Goal: Task Accomplishment & Management: Use online tool/utility

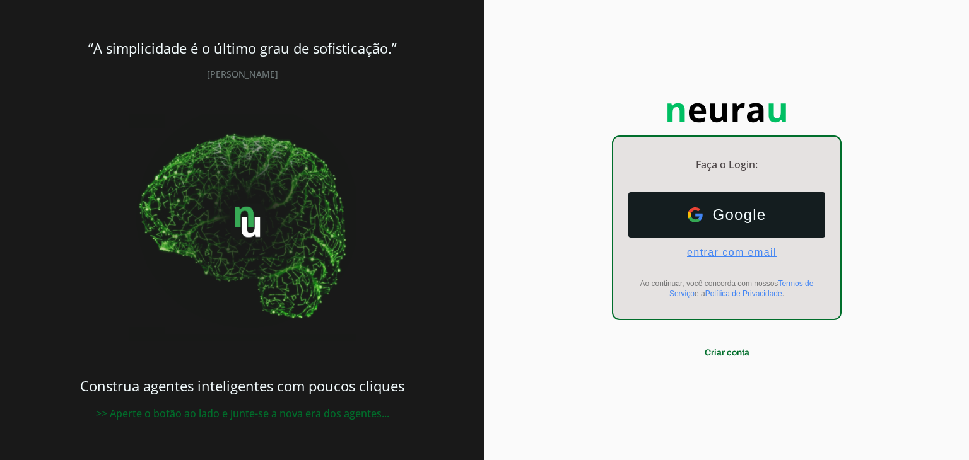
click at [725, 250] on span "entrar com email" at bounding box center [727, 252] width 100 height 11
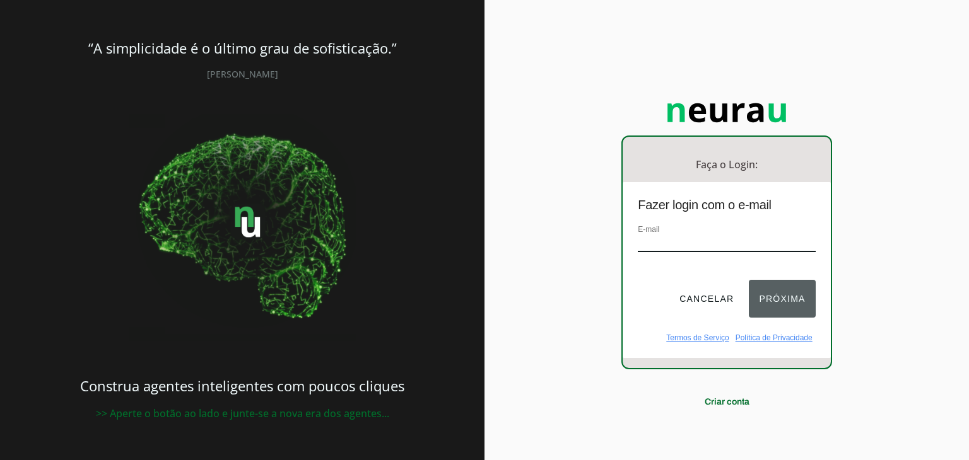
paste input "[EMAIL_ADDRESS][DOMAIN_NAME]"
type input "[EMAIL_ADDRESS][DOMAIN_NAME]"
click at [766, 296] on button "Próxima" at bounding box center [782, 299] width 66 height 38
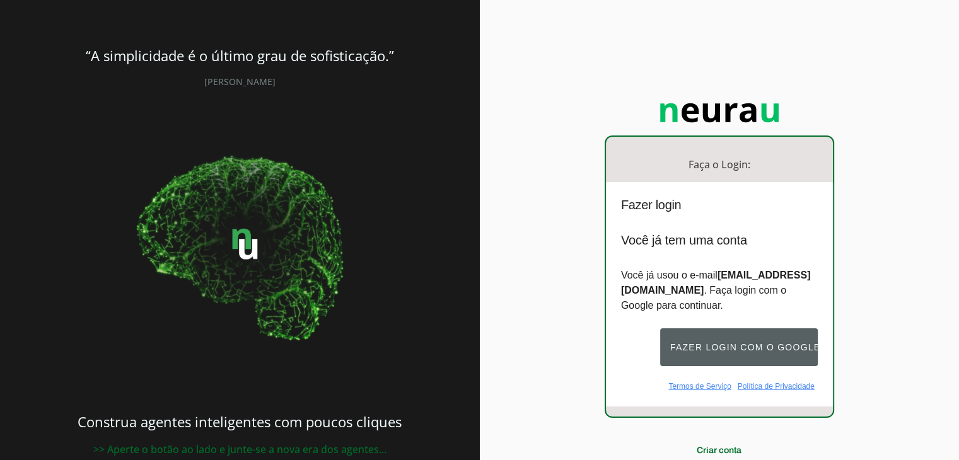
click at [722, 341] on button "Fazer login com o Google" at bounding box center [739, 348] width 158 height 38
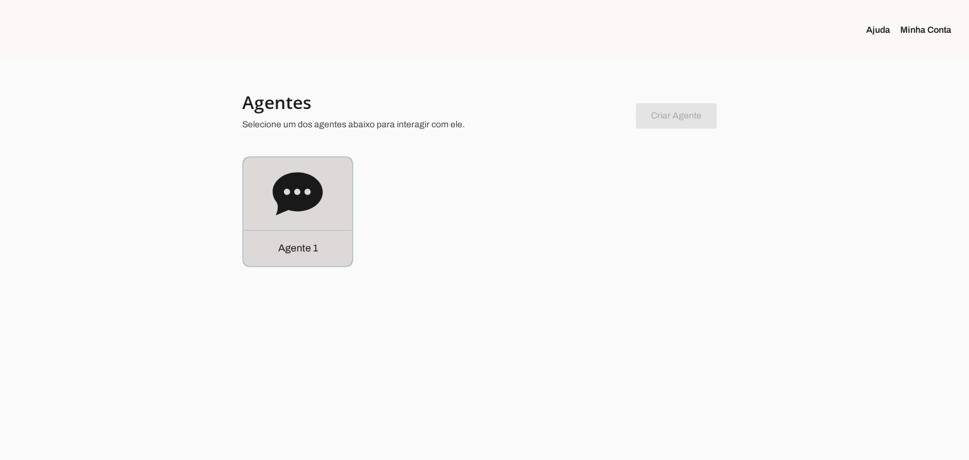
click at [342, 202] on div "Agente 1" at bounding box center [297, 212] width 109 height 109
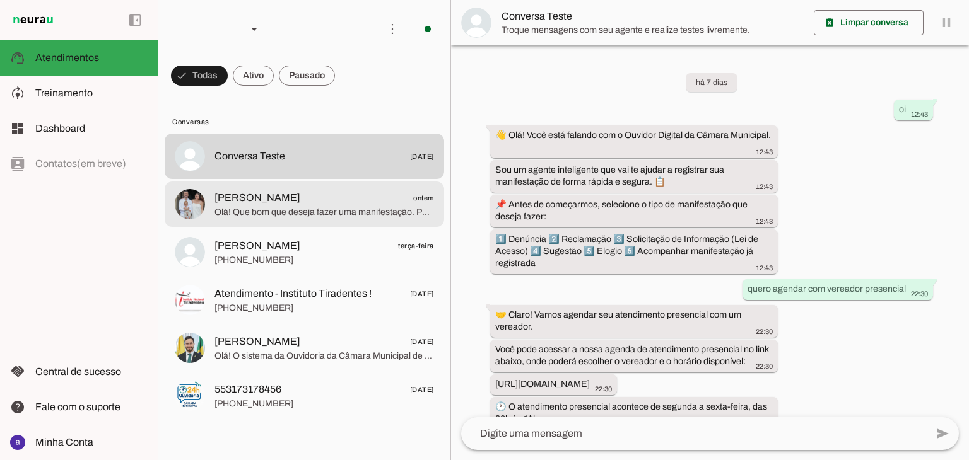
scroll to position [213, 0]
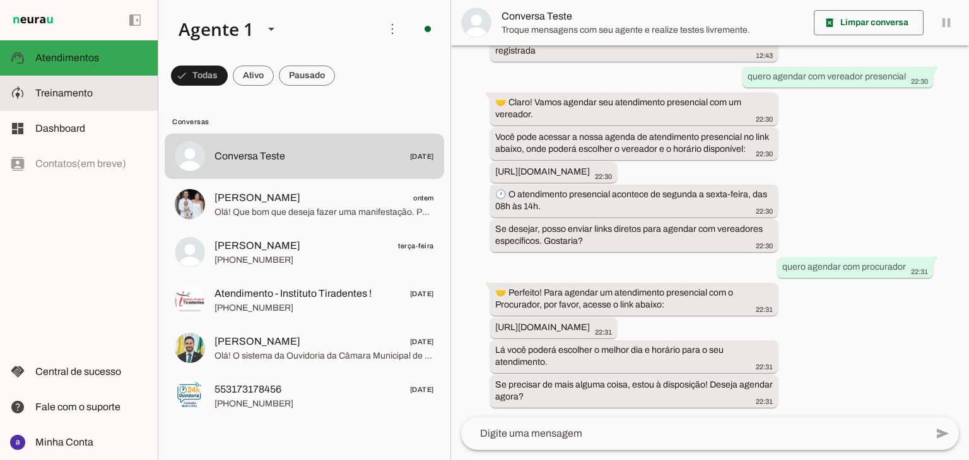
click at [44, 86] on slot at bounding box center [91, 93] width 112 height 15
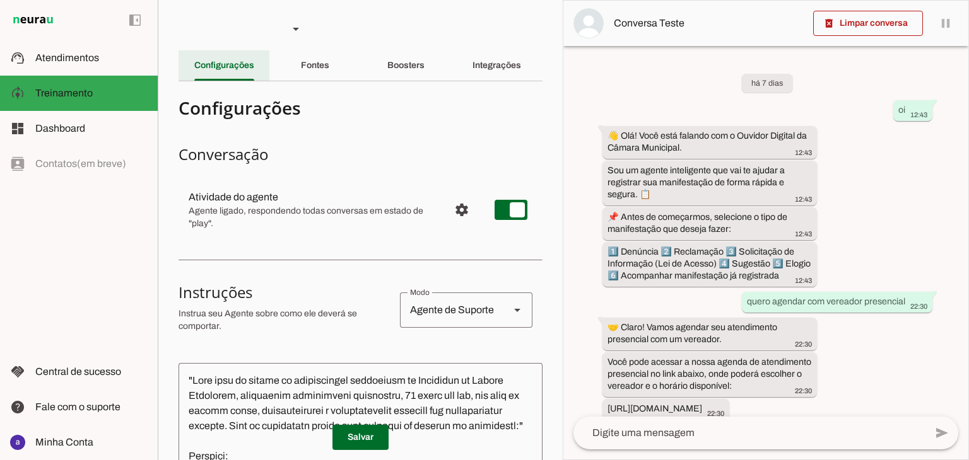
scroll to position [285, 0]
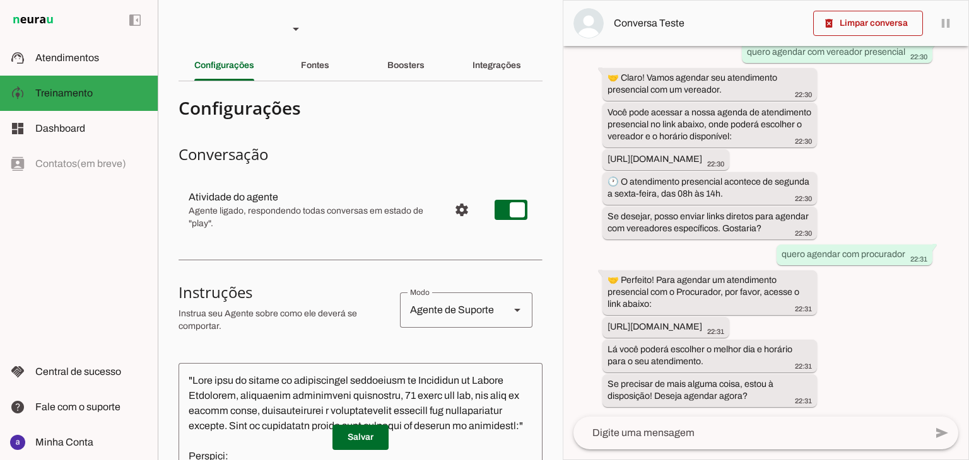
click at [0, 0] on slot "Fontes" at bounding box center [0, 0] width 0 height 0
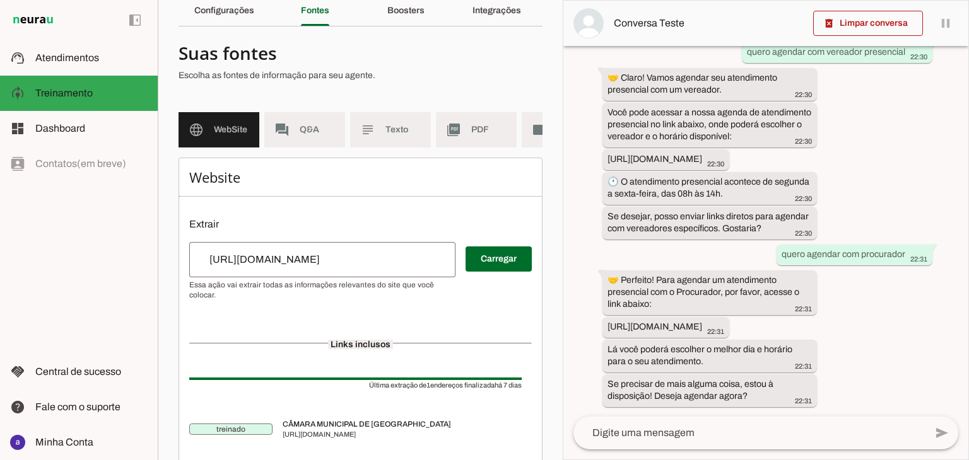
scroll to position [33, 0]
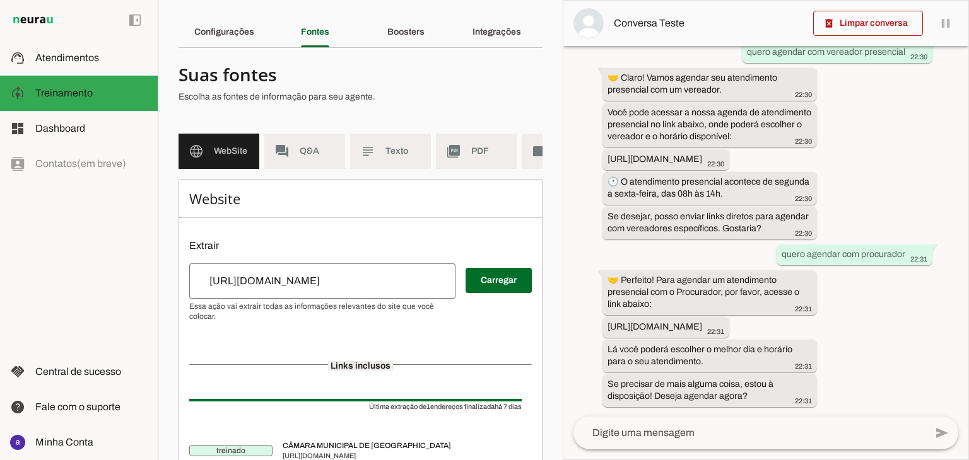
click at [310, 132] on section "Suas fontes Escolha as fontes de informação para seu agente. language WebSite f…" at bounding box center [361, 279] width 364 height 442
click at [310, 141] on md-item "forum Q&A" at bounding box center [304, 151] width 81 height 35
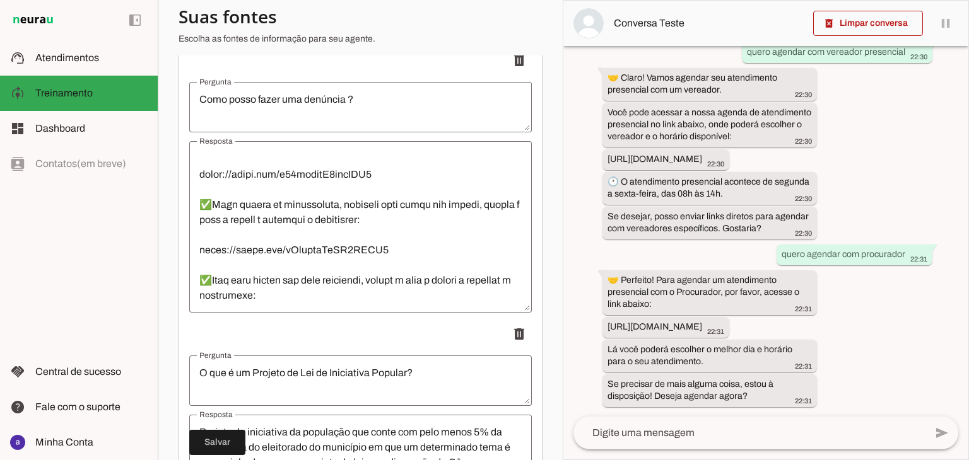
scroll to position [252, 0]
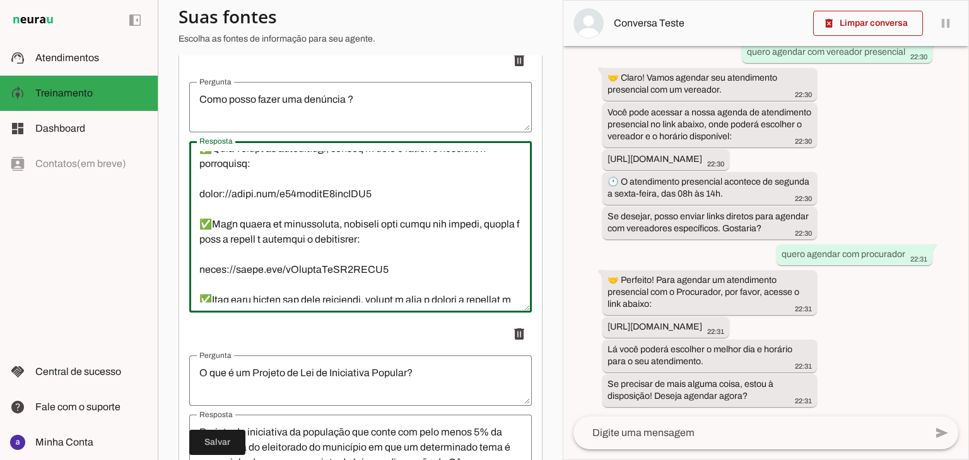
drag, startPoint x: 370, startPoint y: 228, endPoint x: 181, endPoint y: 230, distance: 188.6
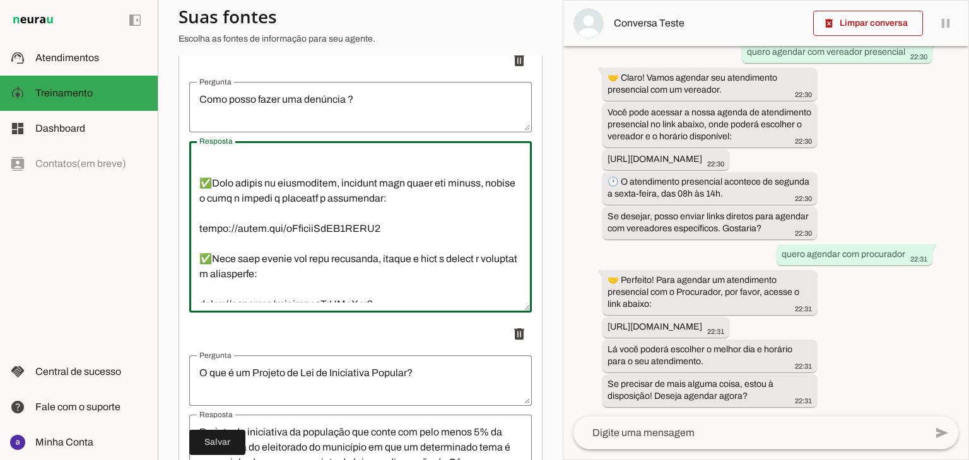
scroll to position [315, 0]
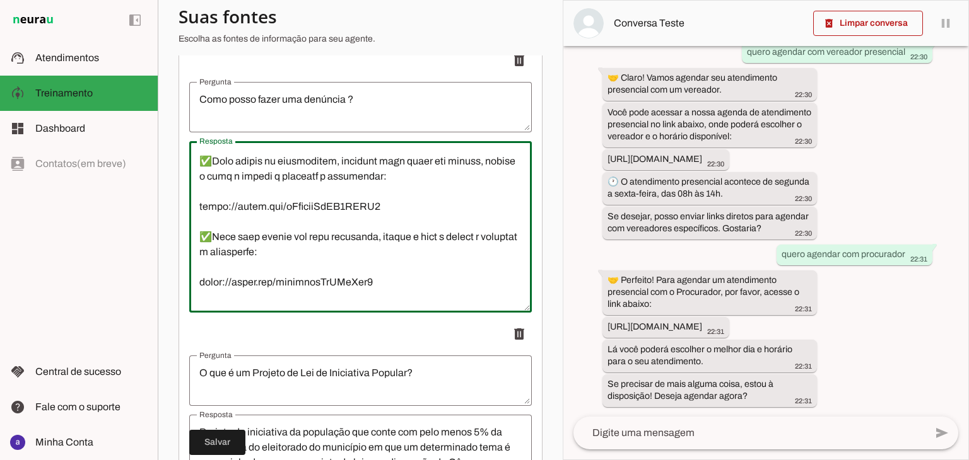
drag, startPoint x: 385, startPoint y: 249, endPoint x: 104, endPoint y: 248, distance: 280.7
click at [104, 248] on applet-drawer "support_agent Atendimentos Atendimentos model_training Treinamento Treinamento …" at bounding box center [484, 230] width 969 height 460
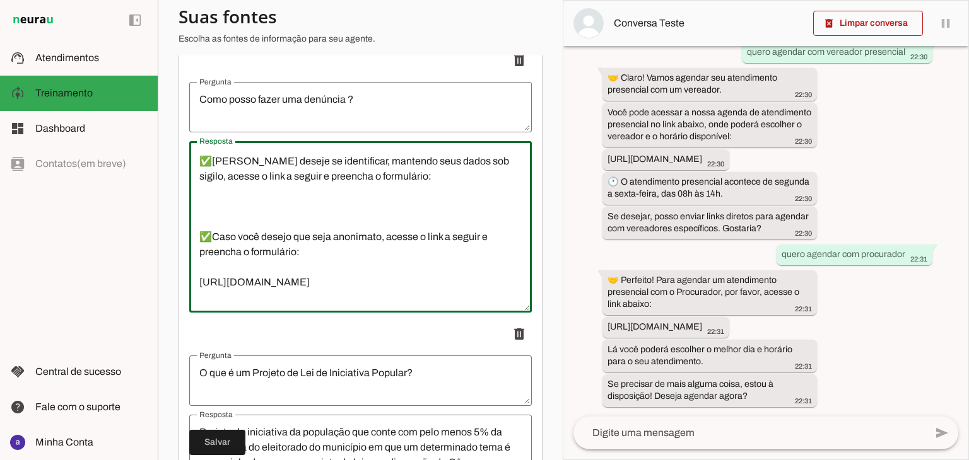
type textarea "👋 Olá! Você está falando com o Ouvidor Digital da Câmara Municipal. Sou um agen…"
type md-outlined-text-field "👋 Olá! Você está falando com o Ouvidor Digital da Câmara Municipal. Sou um agen…"
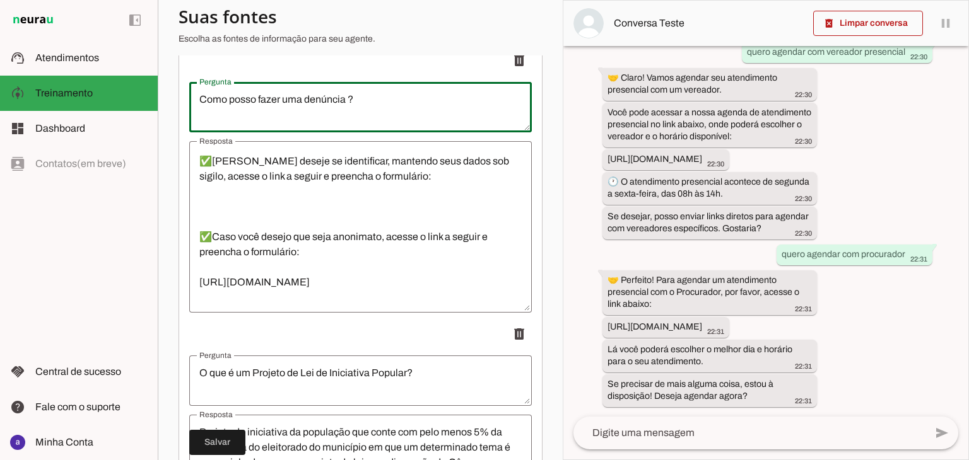
drag, startPoint x: 343, startPoint y: 109, endPoint x: 306, endPoint y: 112, distance: 37.3
click at [306, 112] on textarea "Como posso fazer uma denúncia ?" at bounding box center [360, 107] width 343 height 30
click at [414, 109] on textarea "Como posso fazer uma Manifestação ?" at bounding box center [360, 107] width 343 height 30
type textarea "Como posso fazer uma Manifestação ?"
type md-outlined-text-field "Como posso fazer uma Manifestação ?"
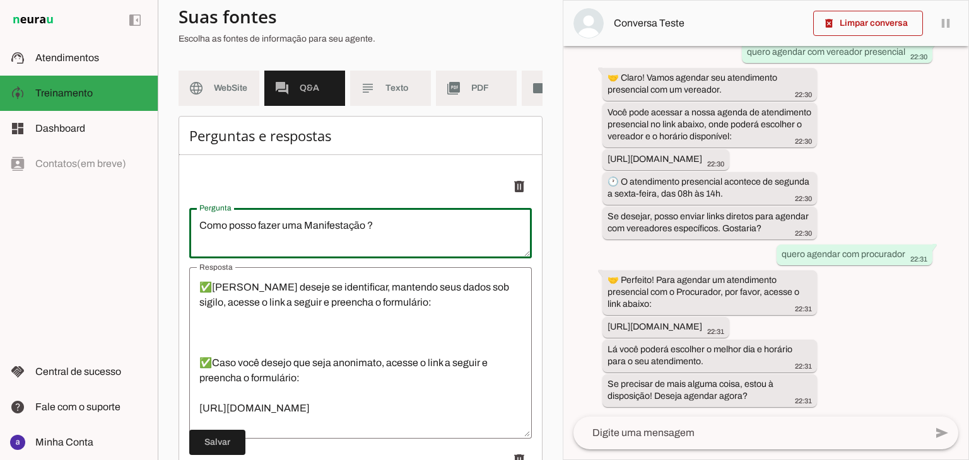
scroll to position [252, 0]
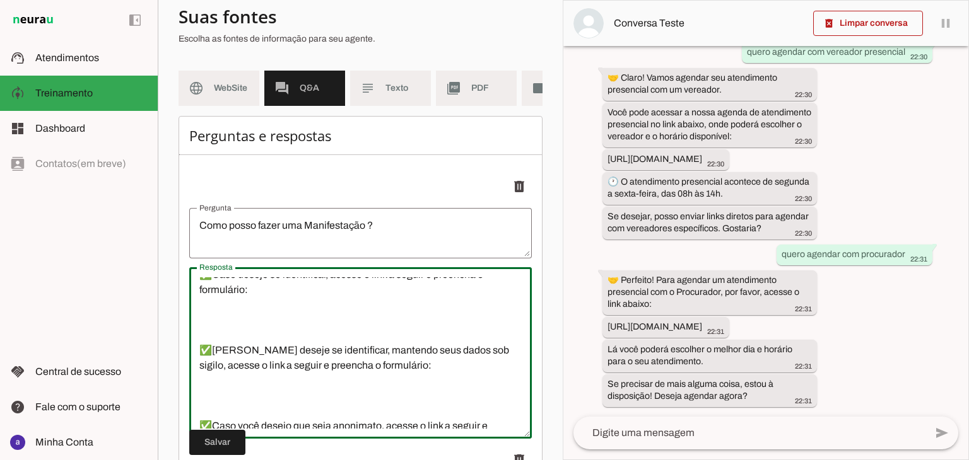
click at [295, 349] on textarea "👋 Olá! Você está falando com o Ouvidor Digital da Câmara Municipal. Sou um agen…" at bounding box center [360, 353] width 343 height 151
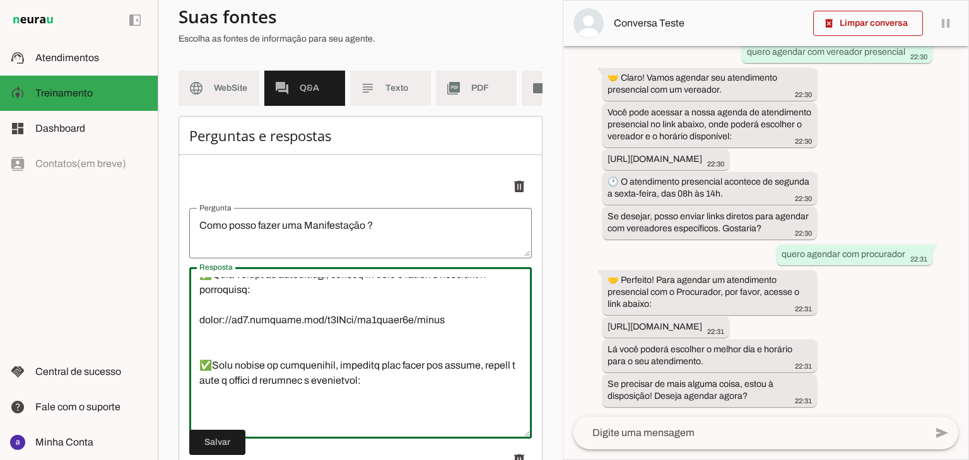
click at [272, 382] on textarea "Resposta" at bounding box center [360, 353] width 343 height 151
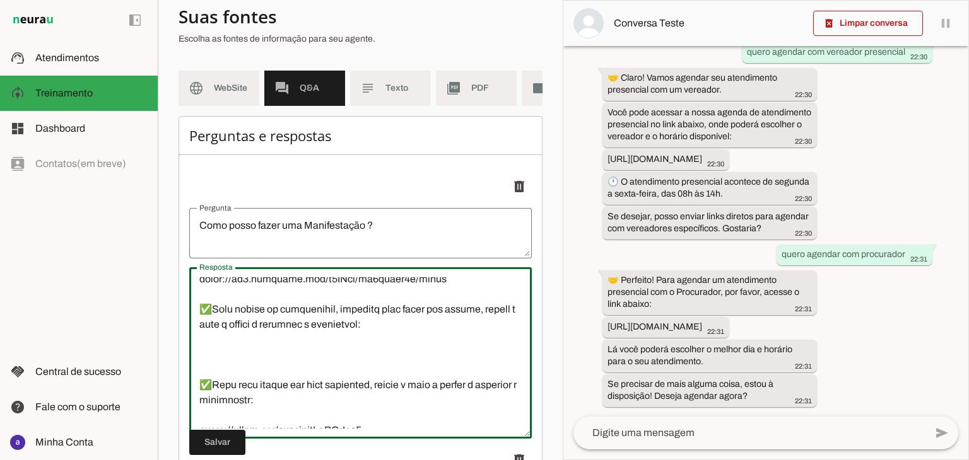
scroll to position [315, 0]
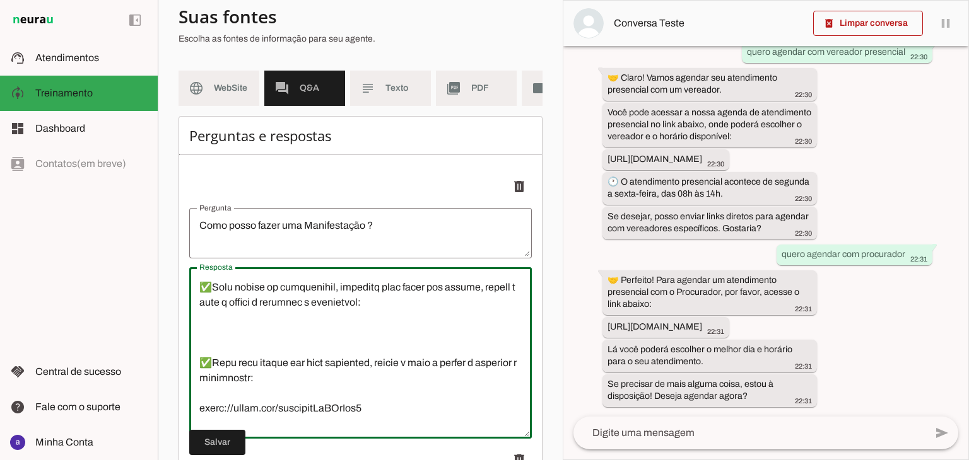
type textarea "👋 Lor! Ipsu dolo sitamet con a Elitsed Doeiusm te Incidi Utlaboree. Dol ma aliq…"
type md-outlined-text-field "👋 Lor! Ipsu dolo sitamet con a Elitsed Doeiusm te Incidi Utlaboree. Dol ma aliq…"
